Goal: Task Accomplishment & Management: Manage account settings

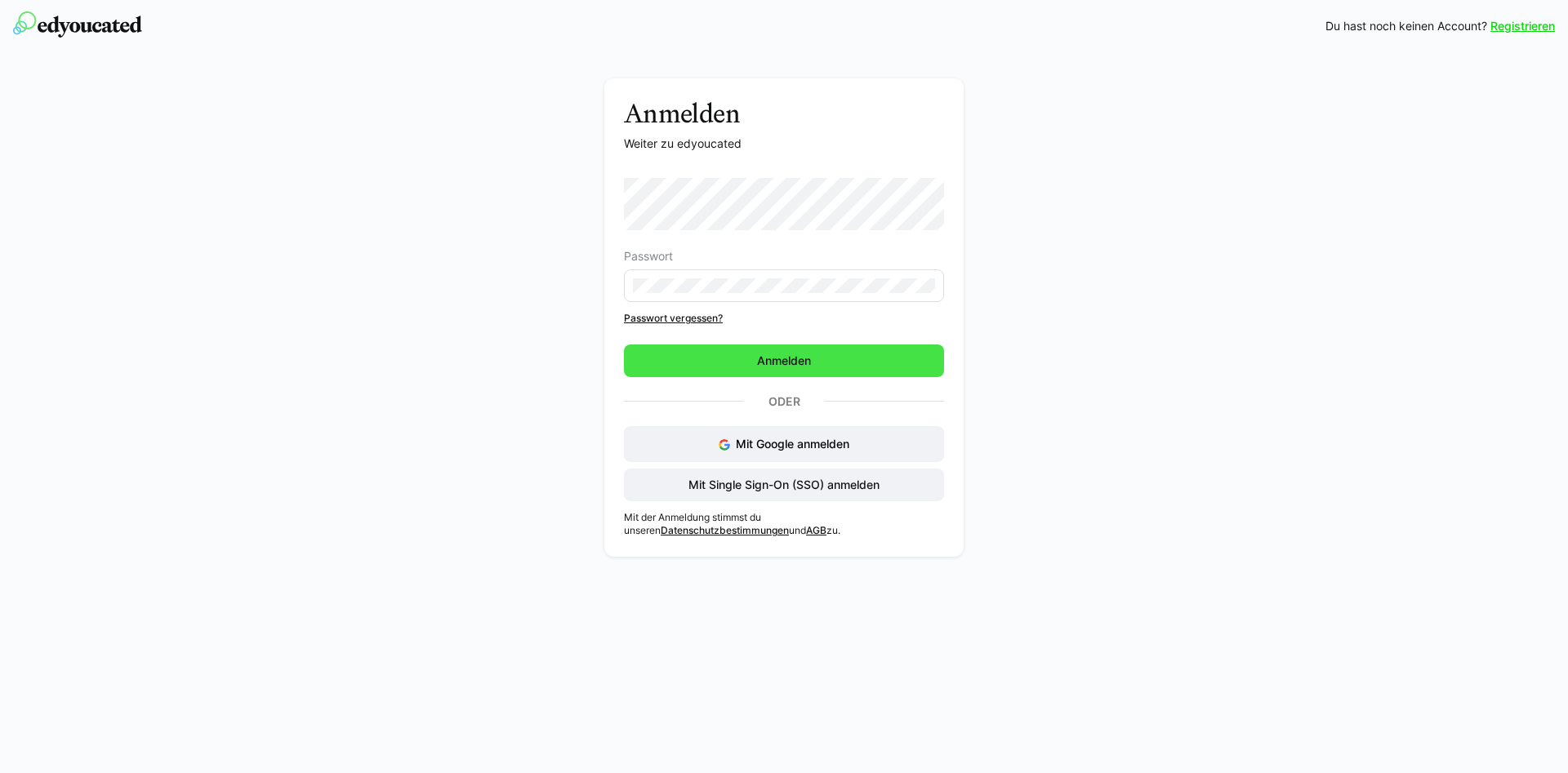
click at [752, 362] on span "Anmelden" at bounding box center [783, 361] width 320 height 33
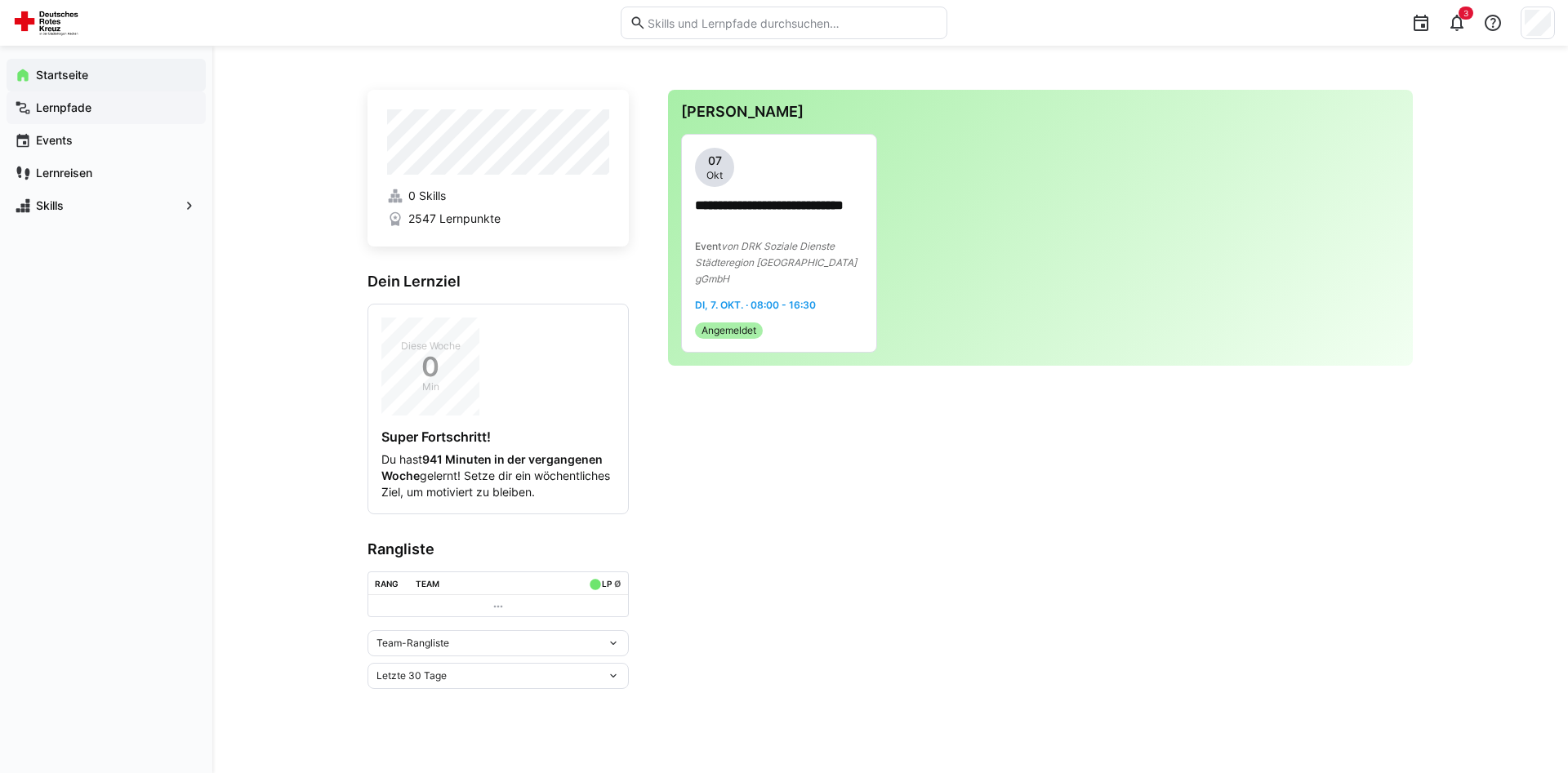
click at [99, 118] on div "Lernpfade" at bounding box center [106, 108] width 199 height 33
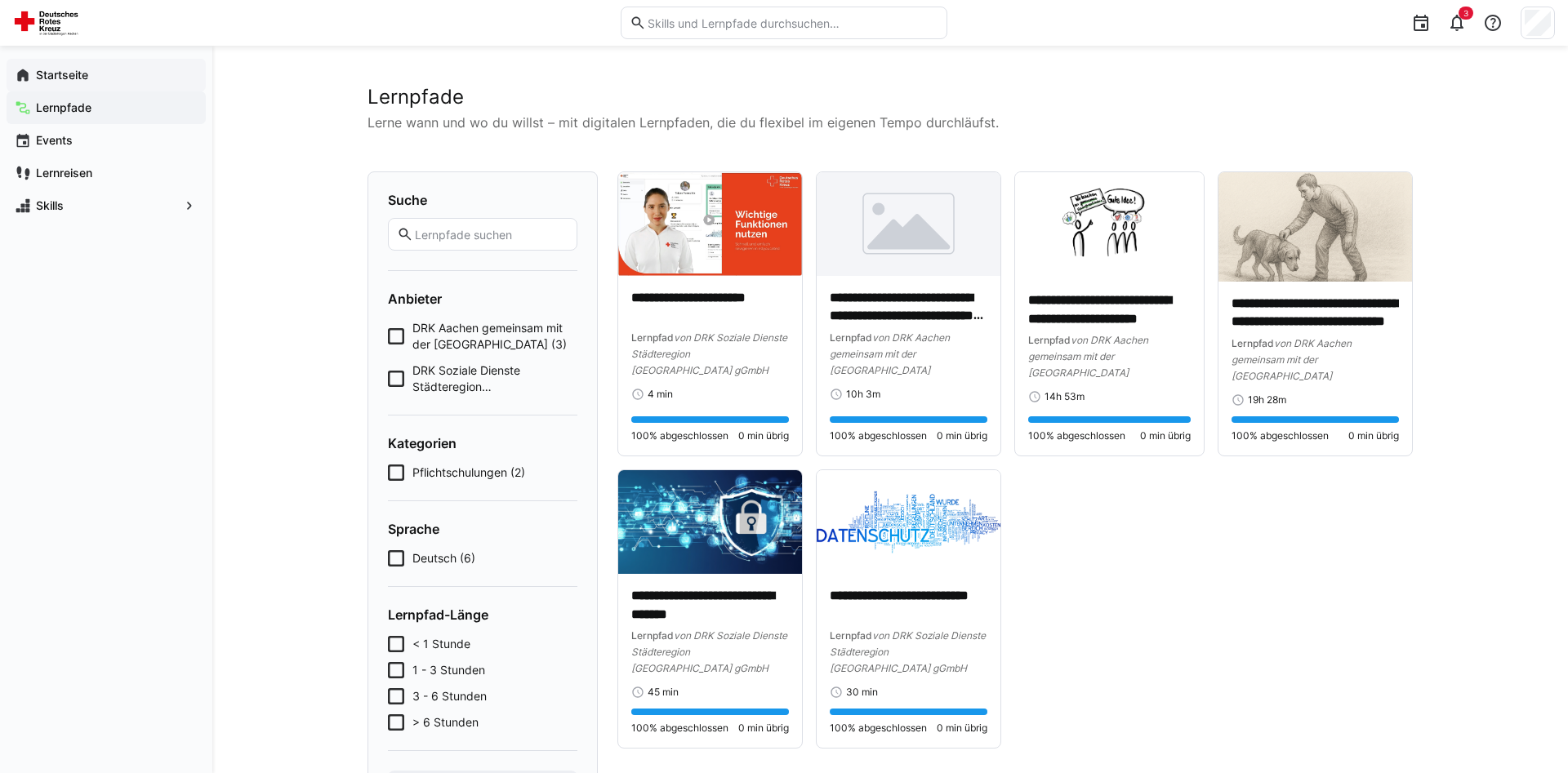
click at [0, 0] on app-navigation-label "Startseite" at bounding box center [0, 0] width 0 height 0
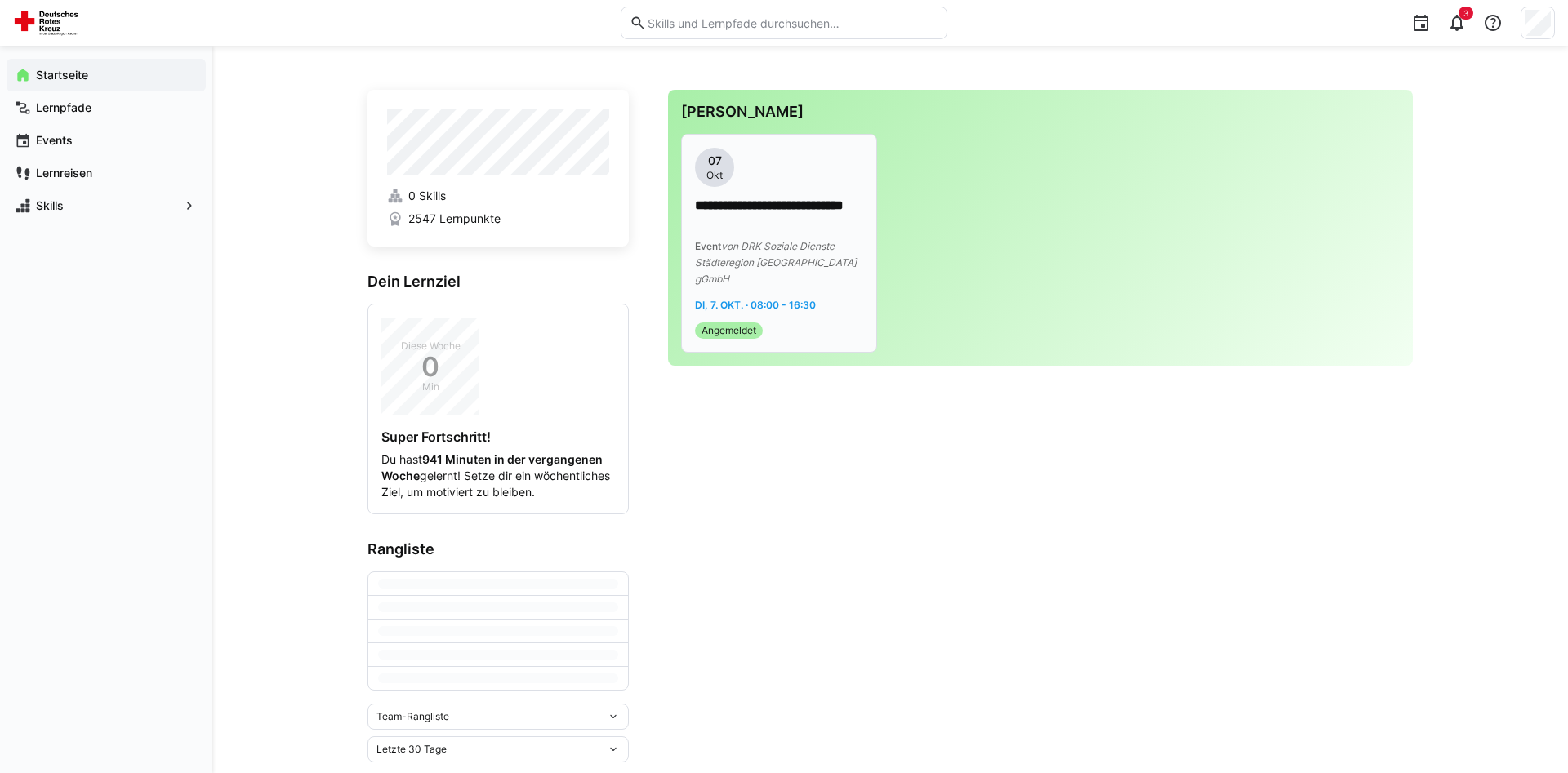
click at [771, 172] on app-date-bubble "07 Okt" at bounding box center [779, 167] width 168 height 39
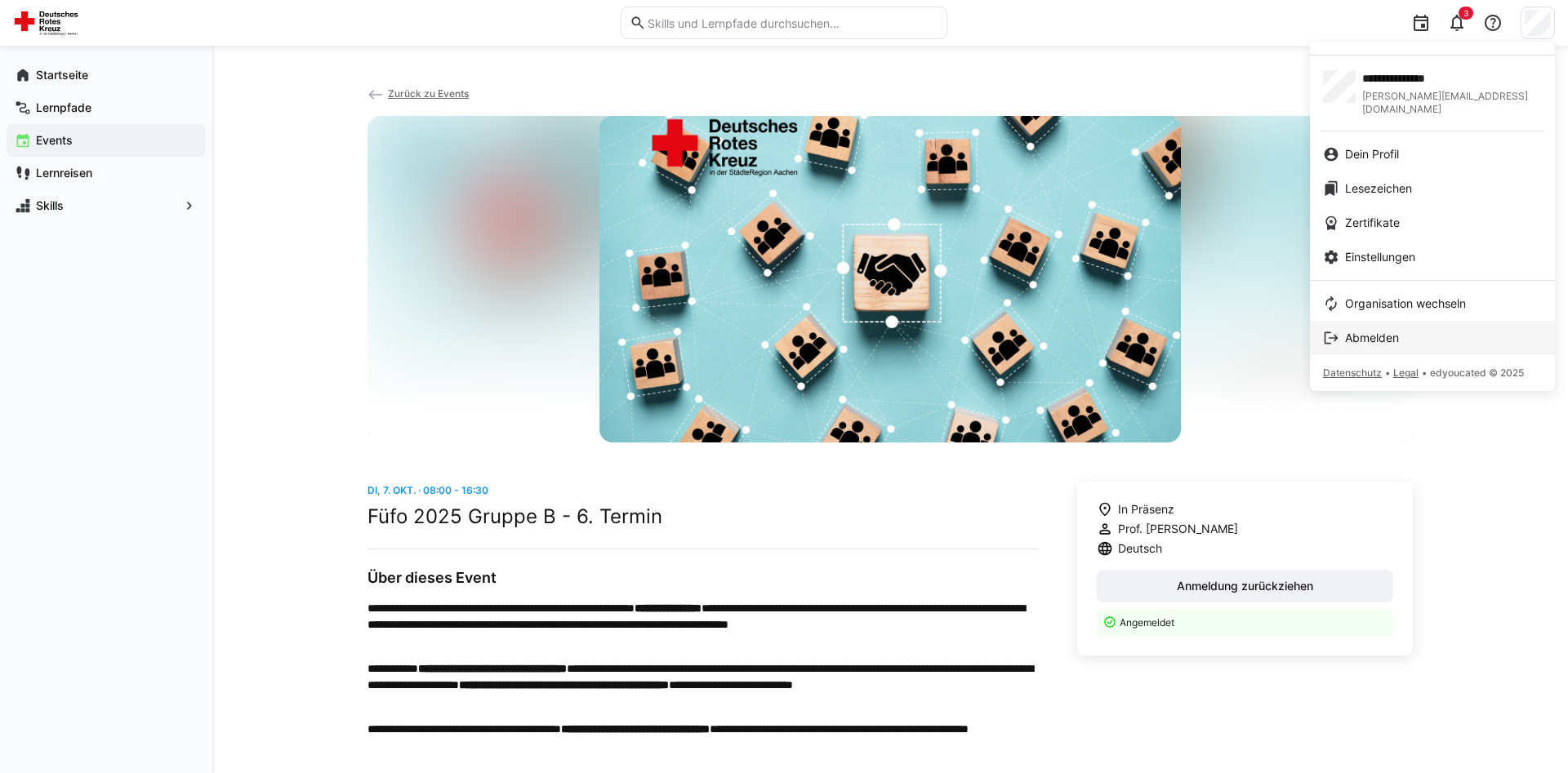
click at [1375, 333] on link "Abmelden" at bounding box center [1432, 339] width 245 height 35
